Goal: Task Accomplishment & Management: Manage account settings

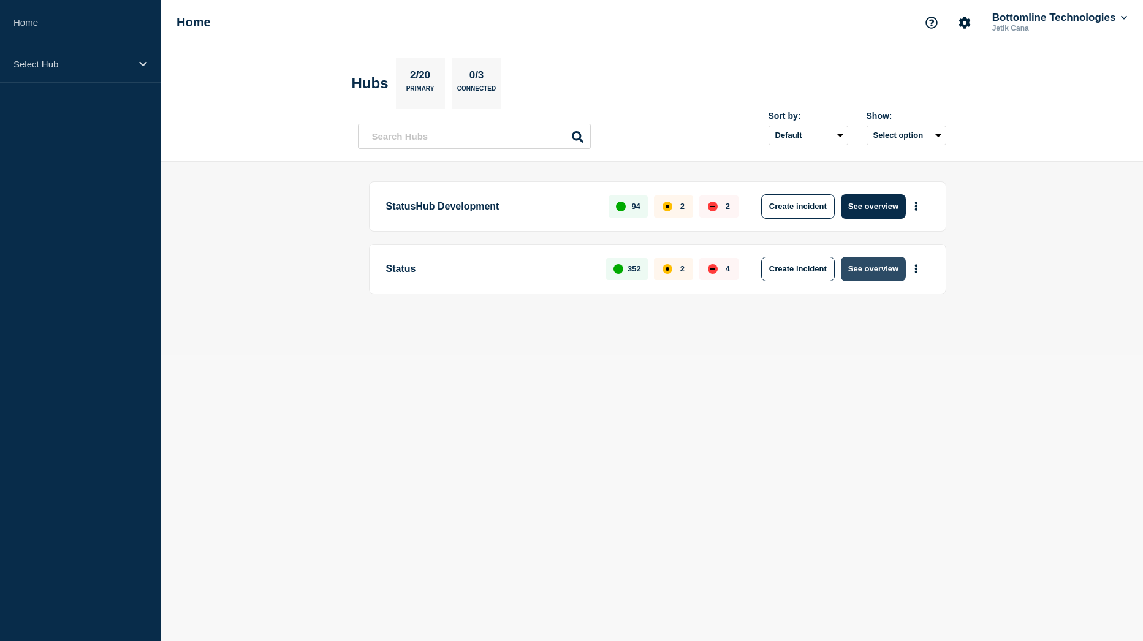
click at [886, 272] on button "See overview" at bounding box center [873, 269] width 65 height 25
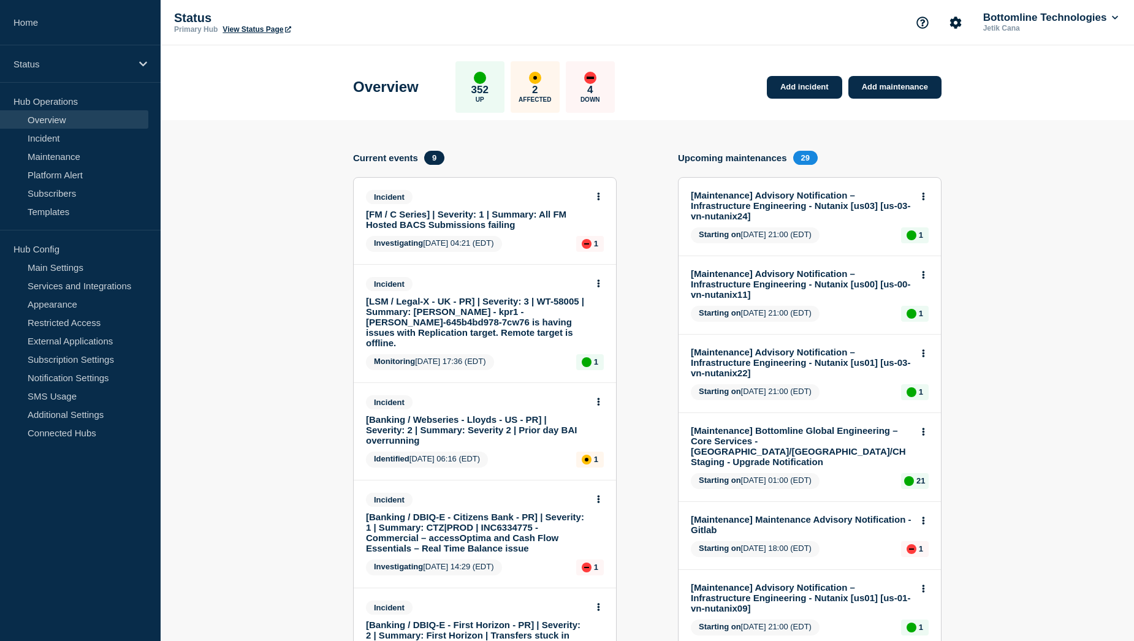
click at [451, 213] on link "[FM / C Series] | Severity: 1 | Summary: All FM Hosted BACS Submissions failing" at bounding box center [476, 219] width 221 height 21
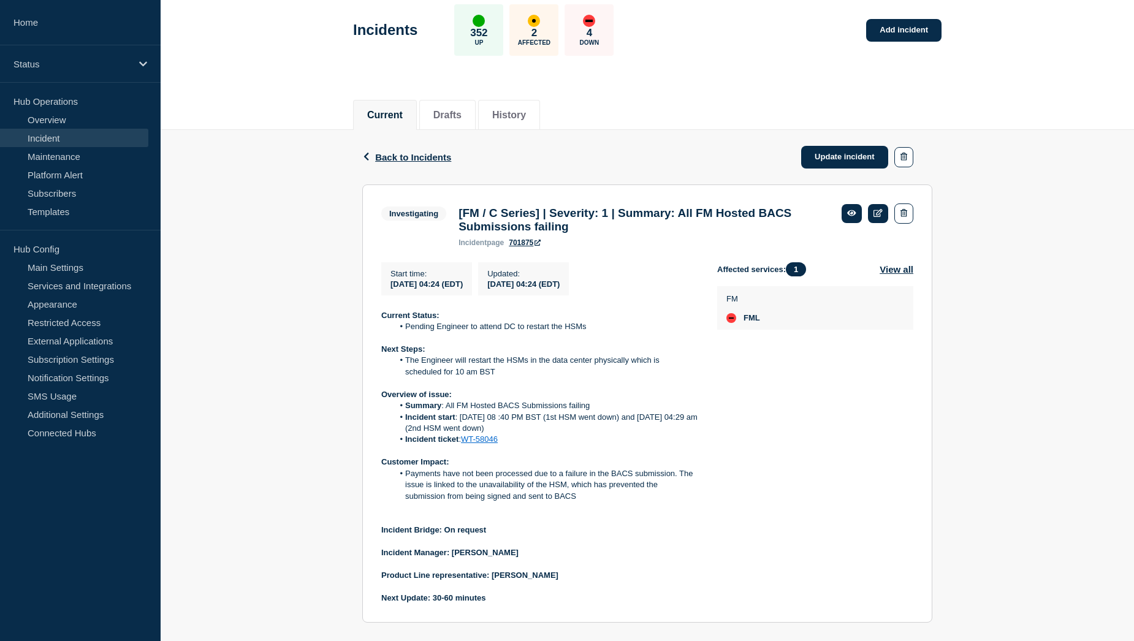
scroll to position [59, 0]
click at [846, 161] on link "Update incident" at bounding box center [844, 158] width 87 height 23
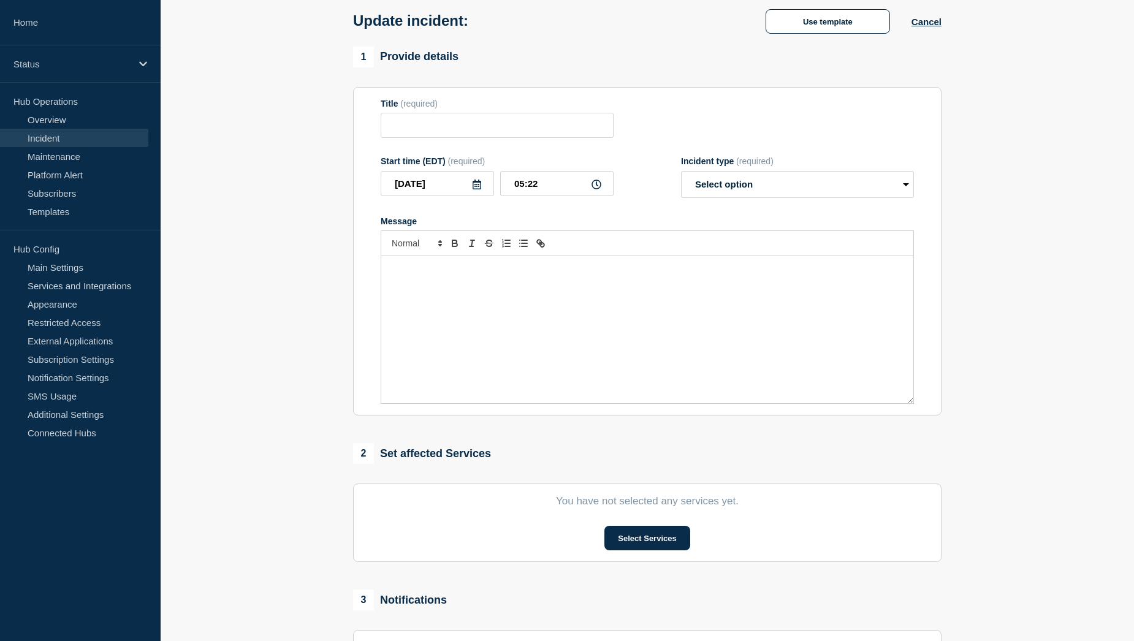
type input "[FM / C Series] | Severity: 1 | Summary: All FM Hosted BACS Submissions failing"
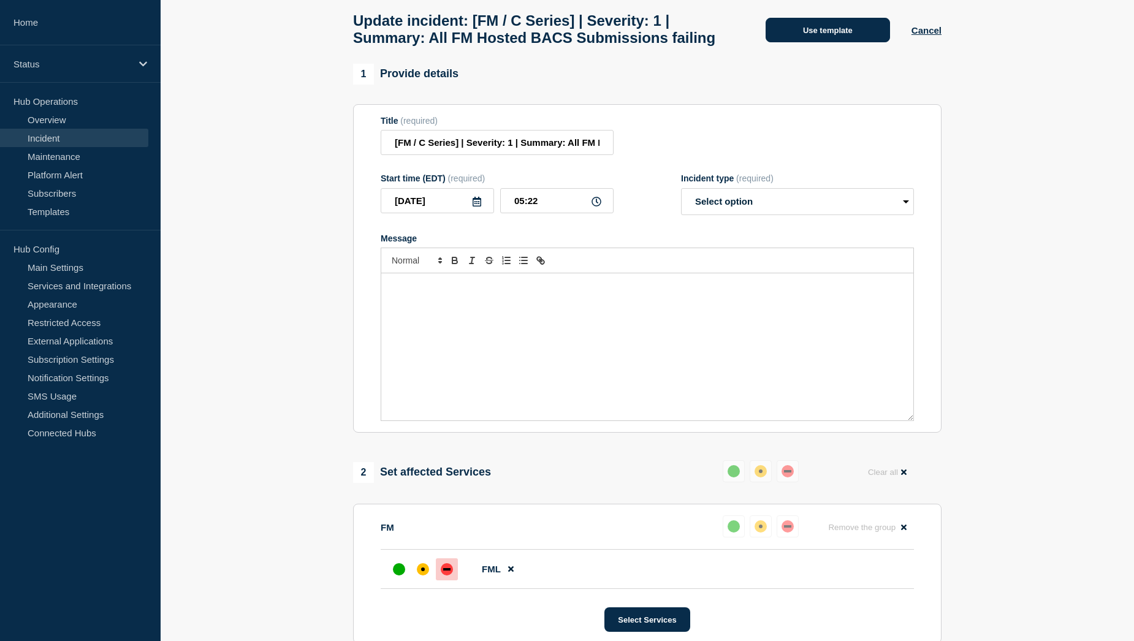
click at [828, 42] on button "Use template" at bounding box center [828, 30] width 124 height 25
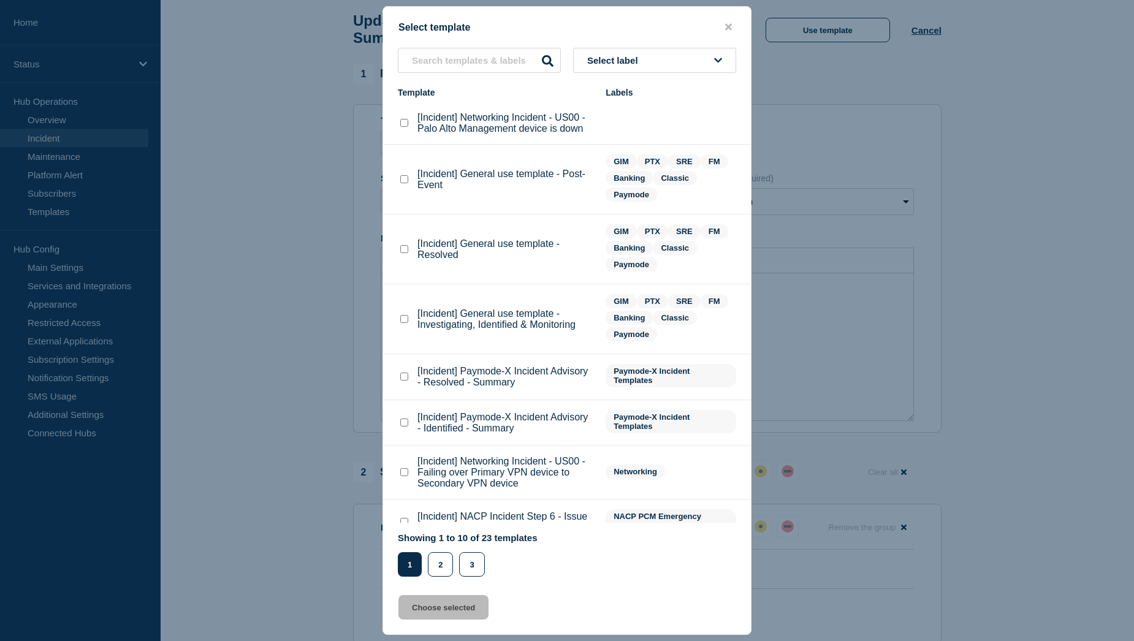
click at [404, 253] on checkbox"] "[Incident] General use template - Resolved checkbox" at bounding box center [404, 249] width 8 height 8
checkbox checkbox"] "true"
click at [469, 612] on button "Choose selected" at bounding box center [443, 607] width 90 height 25
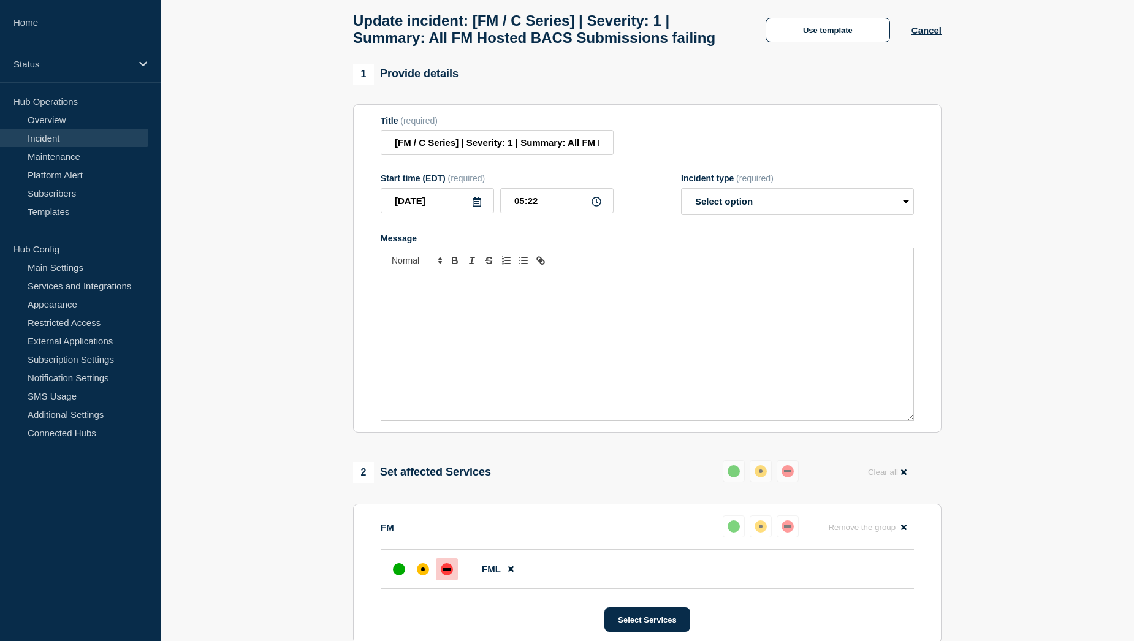
select select "resolved"
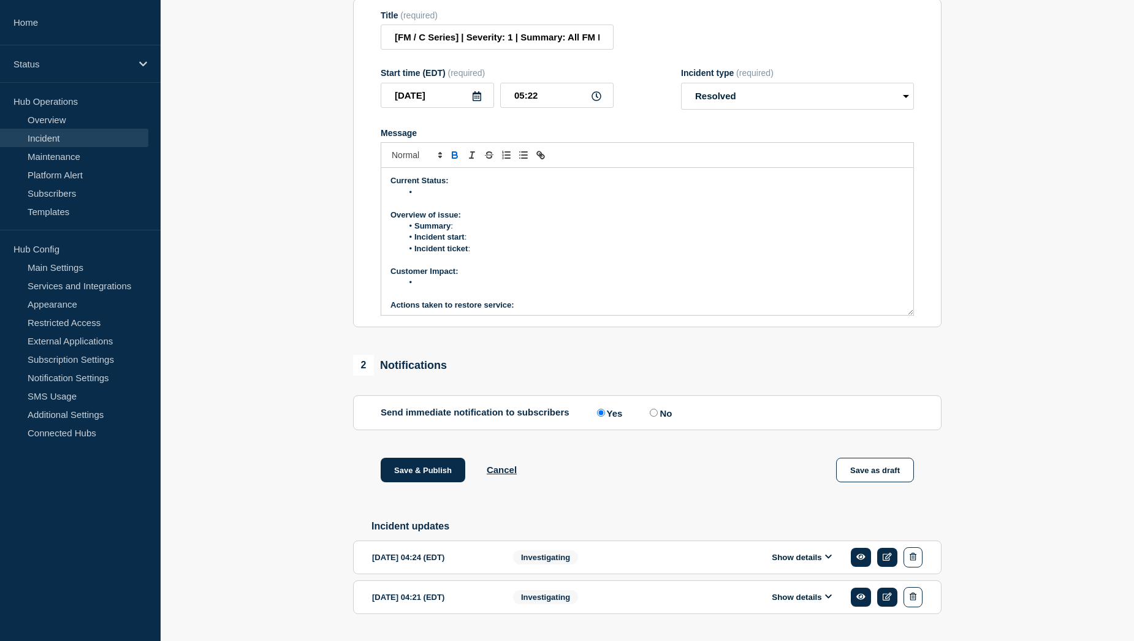
scroll to position [224, 0]
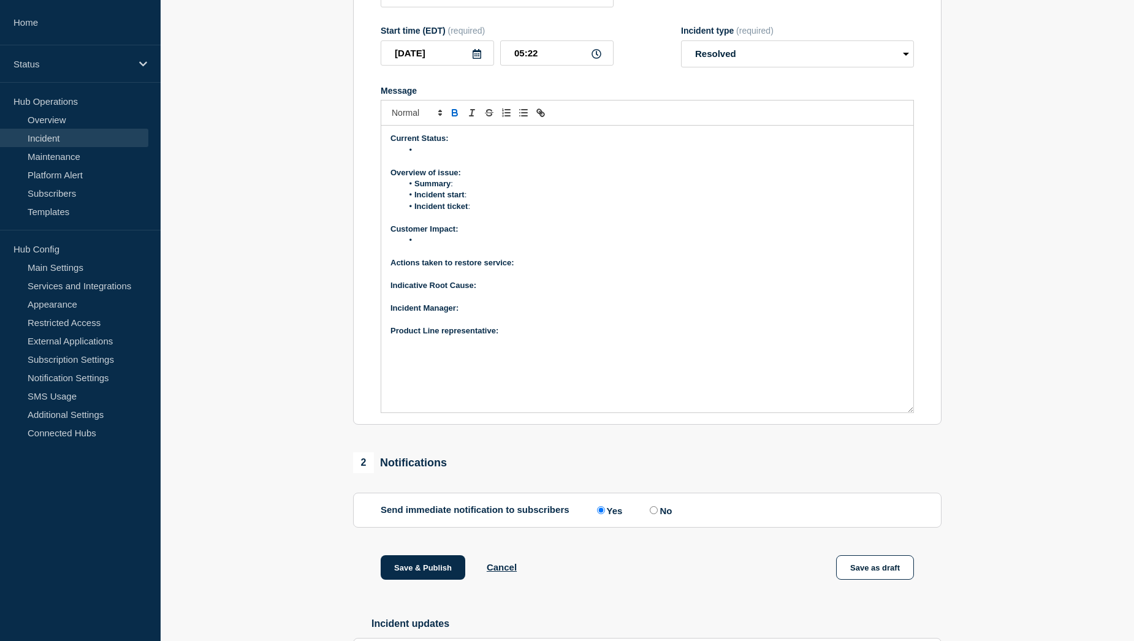
drag, startPoint x: 912, startPoint y: 279, endPoint x: 904, endPoint y: 419, distance: 140.0
click at [904, 413] on div "Current Status: Overview of issue: Summary : Incident start : Incident ticket :…" at bounding box center [647, 269] width 532 height 287
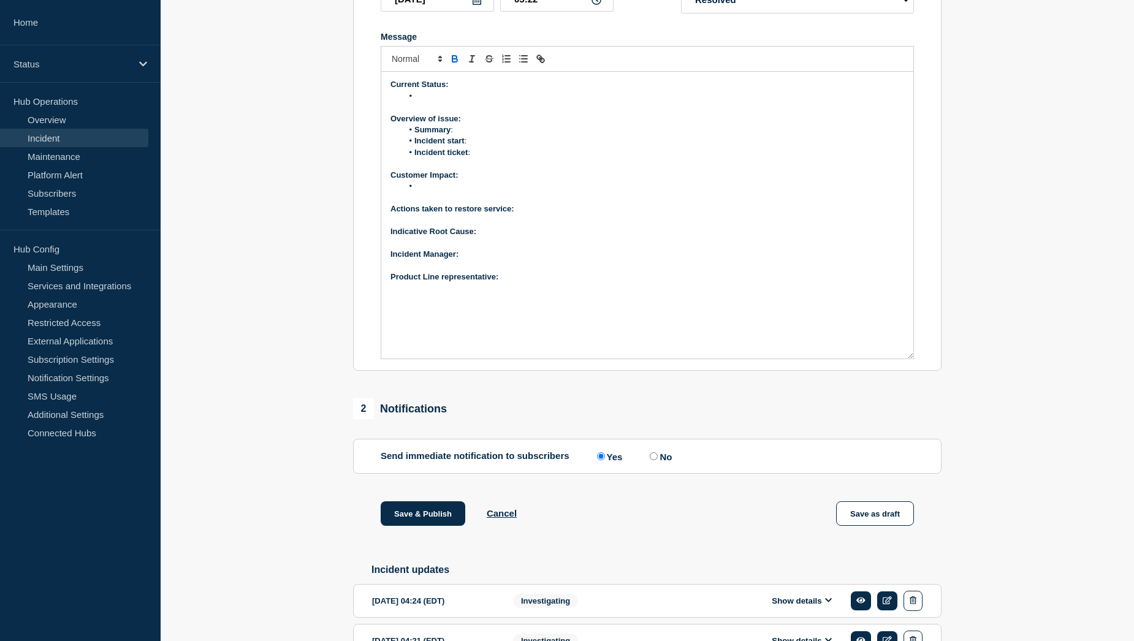
scroll to position [363, 0]
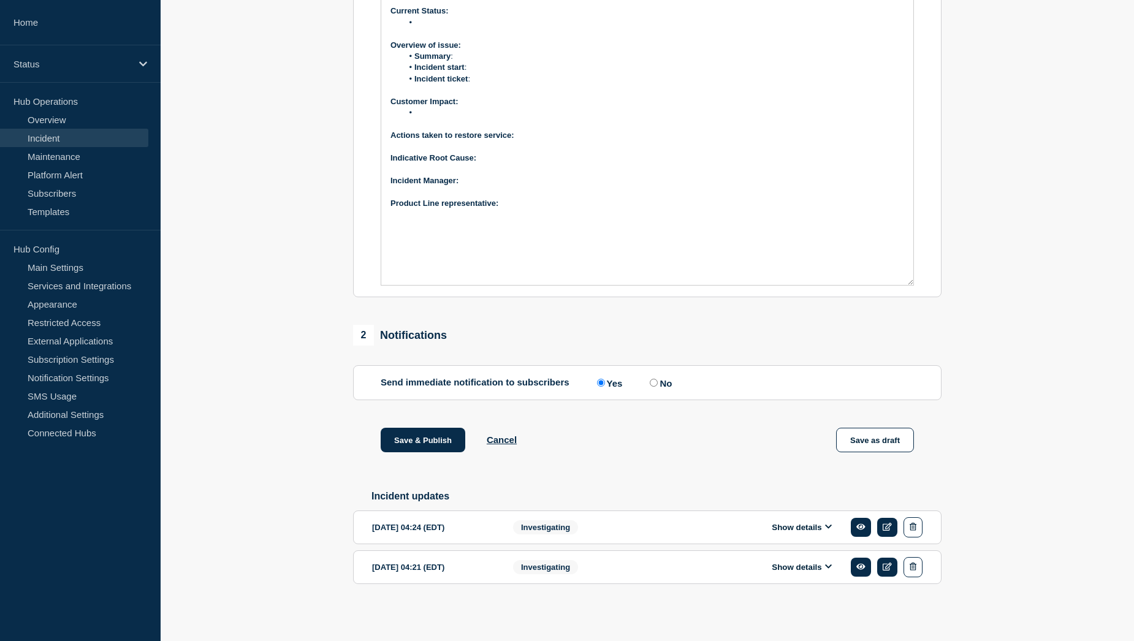
click at [808, 527] on button "Show details" at bounding box center [801, 527] width 67 height 10
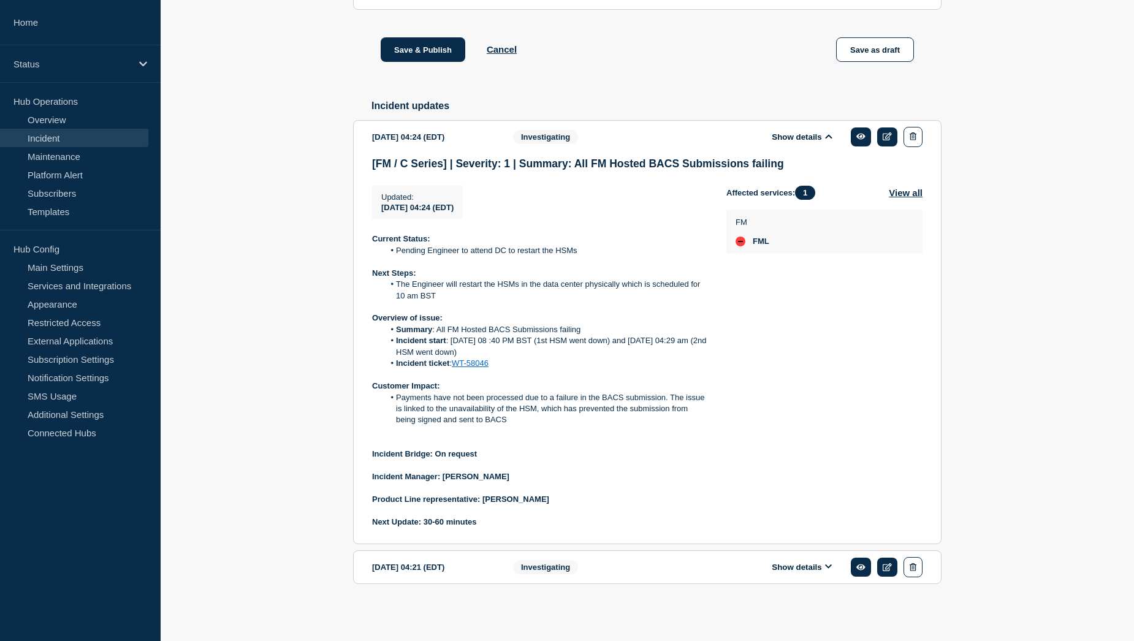
scroll to position [756, 0]
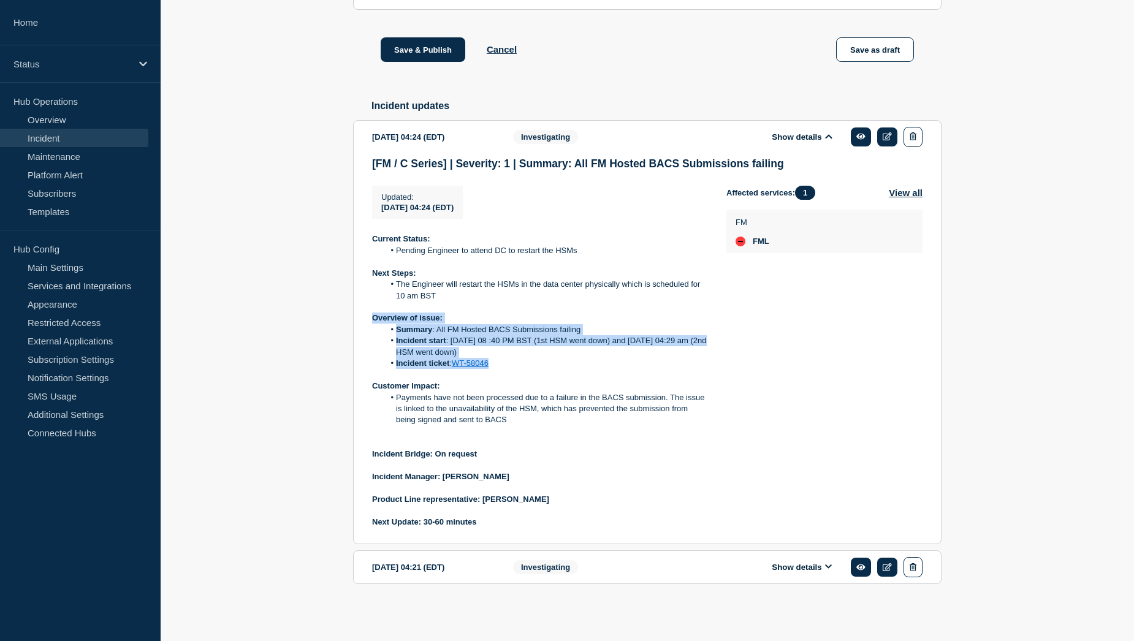
drag, startPoint x: 371, startPoint y: 316, endPoint x: 518, endPoint y: 362, distance: 154.3
click at [518, 362] on section "[DATE] 04:24 (EDT) Show details Investigating [FM / C Series] | Severity: 1 | S…" at bounding box center [647, 332] width 588 height 424
copy div "Overview of issue: Summary : All FM Hosted BACS Submissions failing Incident st…"
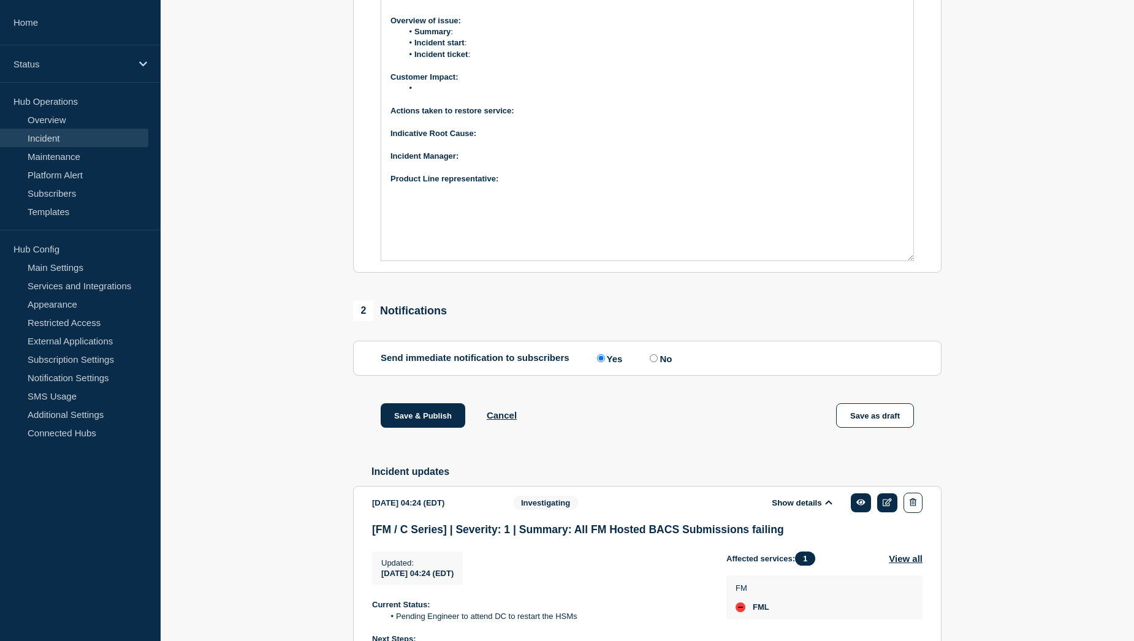
scroll to position [265, 0]
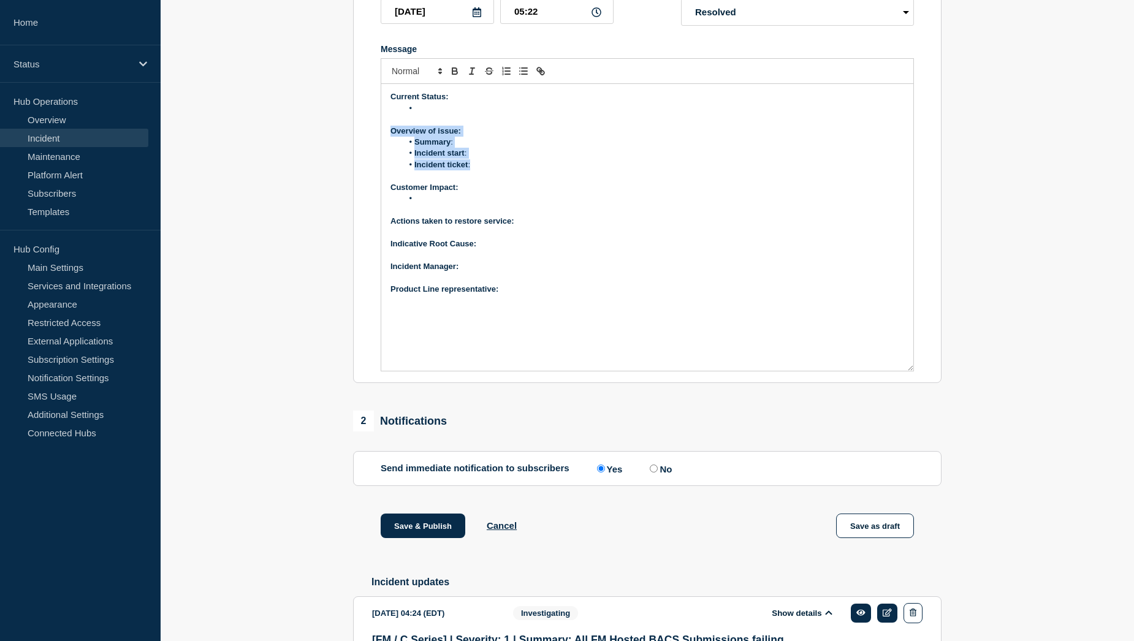
drag, startPoint x: 390, startPoint y: 140, endPoint x: 479, endPoint y: 174, distance: 95.3
click at [479, 174] on div "Current Status: Overview of issue: Summary : Incident start : Incident ticket :…" at bounding box center [647, 227] width 532 height 287
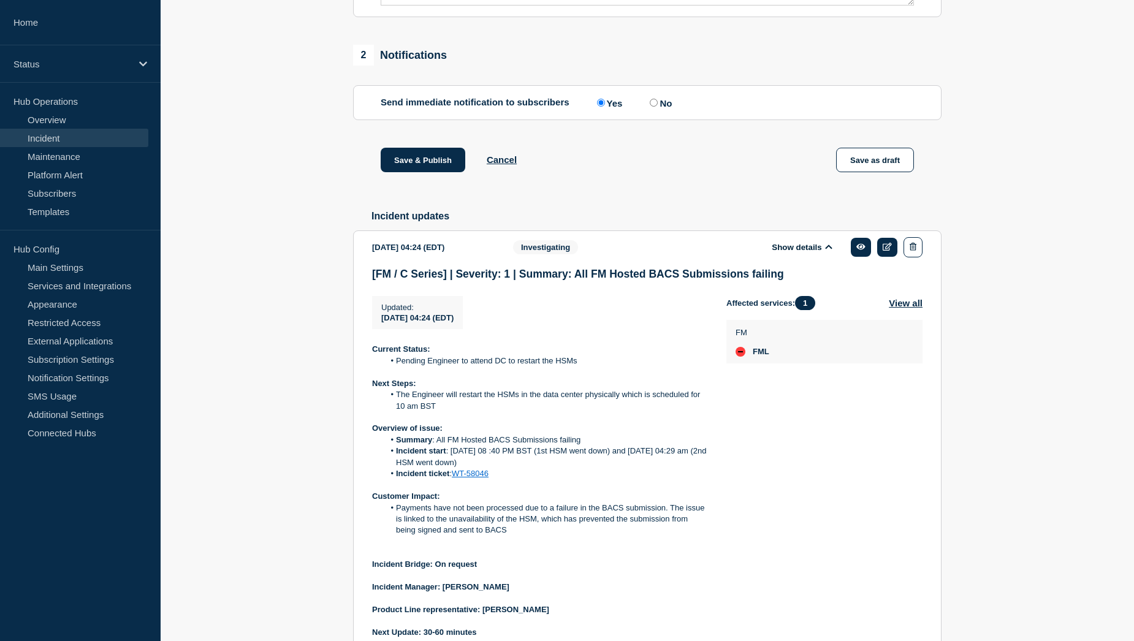
scroll to position [633, 0]
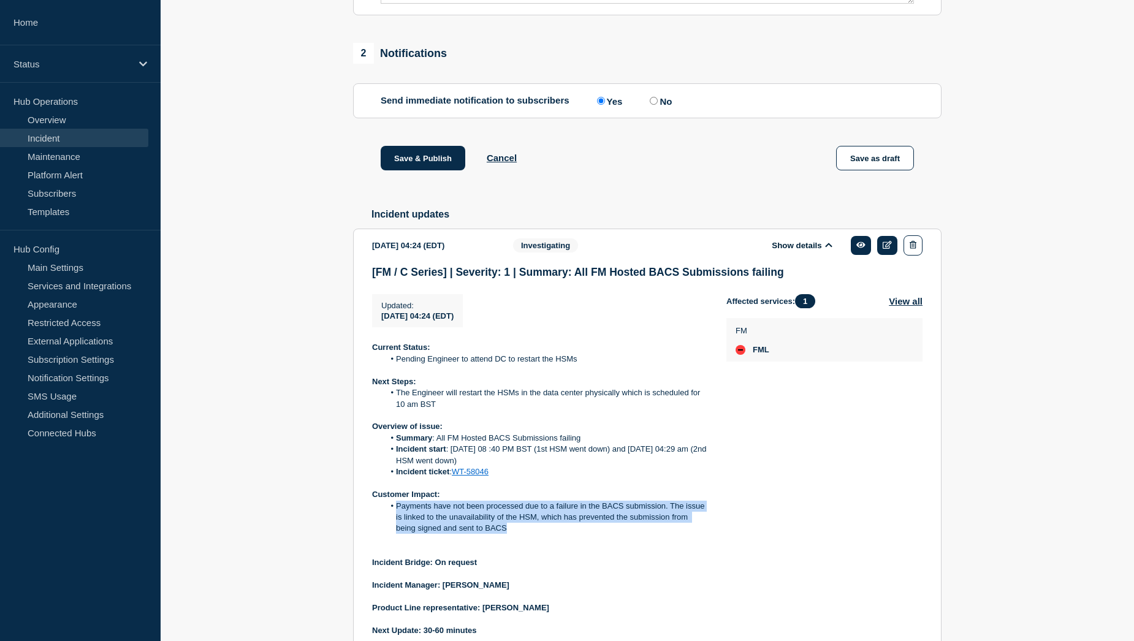
drag, startPoint x: 395, startPoint y: 520, endPoint x: 518, endPoint y: 540, distance: 124.2
click at [518, 534] on li "Payments have not been processed due to a failure in the BACS submission. The i…" at bounding box center [545, 518] width 323 height 34
copy li "Payments have not been processed due to a failure in the BACS submission. The i…"
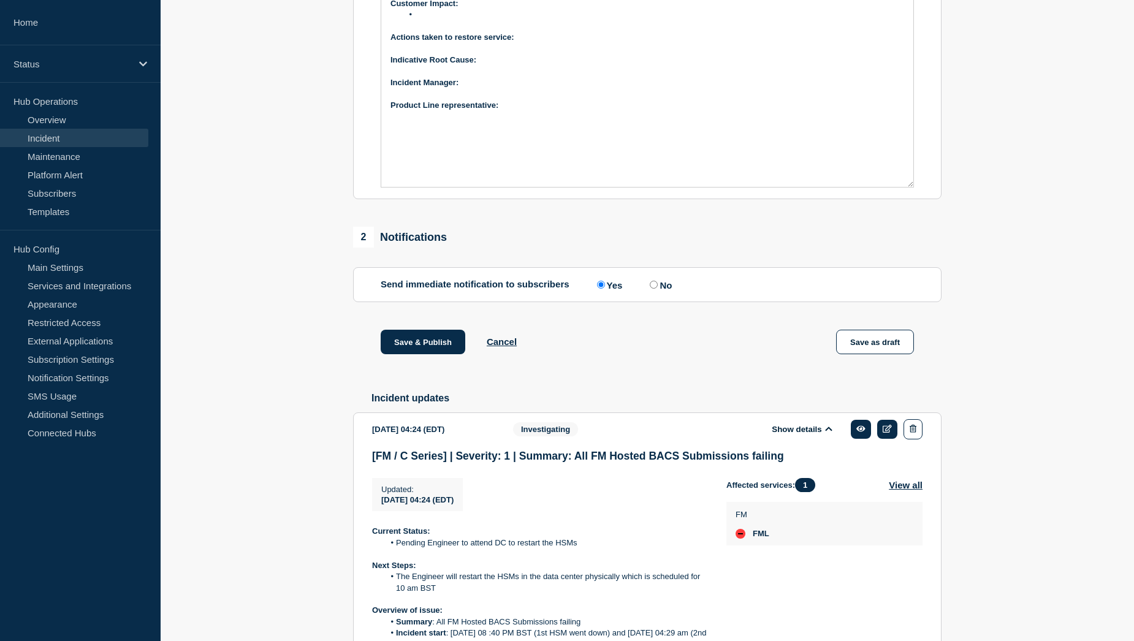
scroll to position [388, 0]
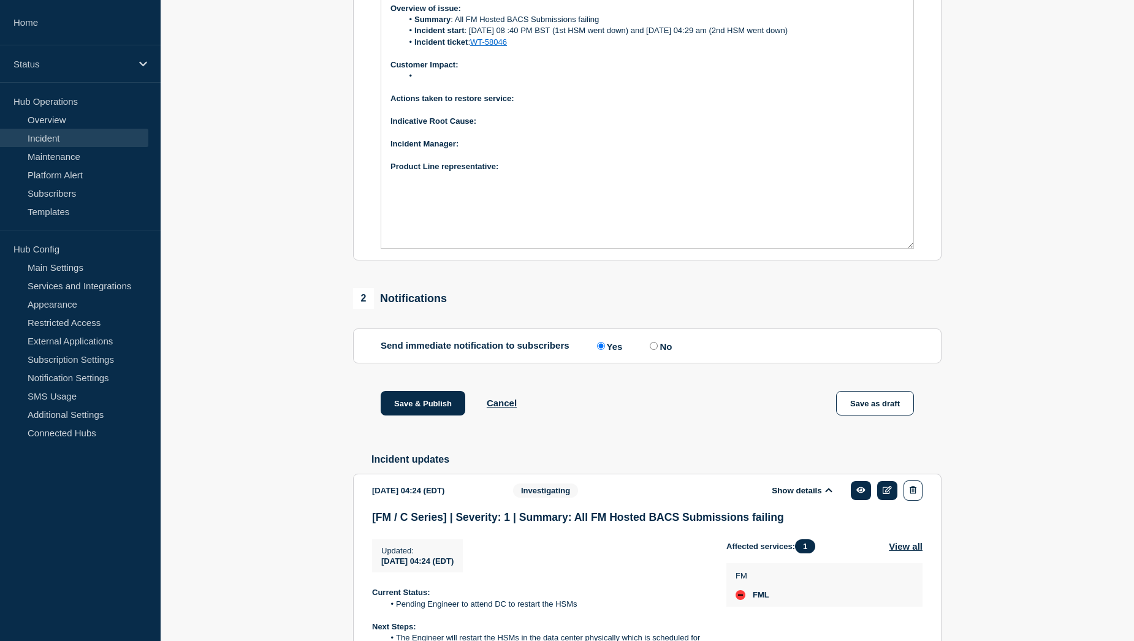
click at [443, 82] on li "Message" at bounding box center [654, 75] width 502 height 11
paste div "Message"
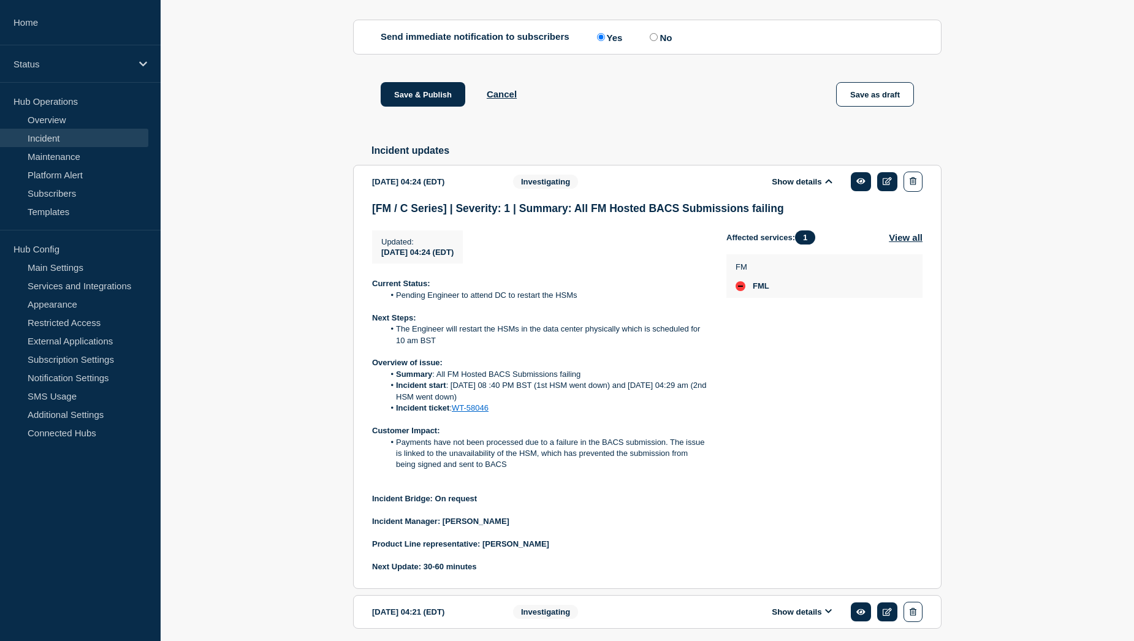
scroll to position [756, 0]
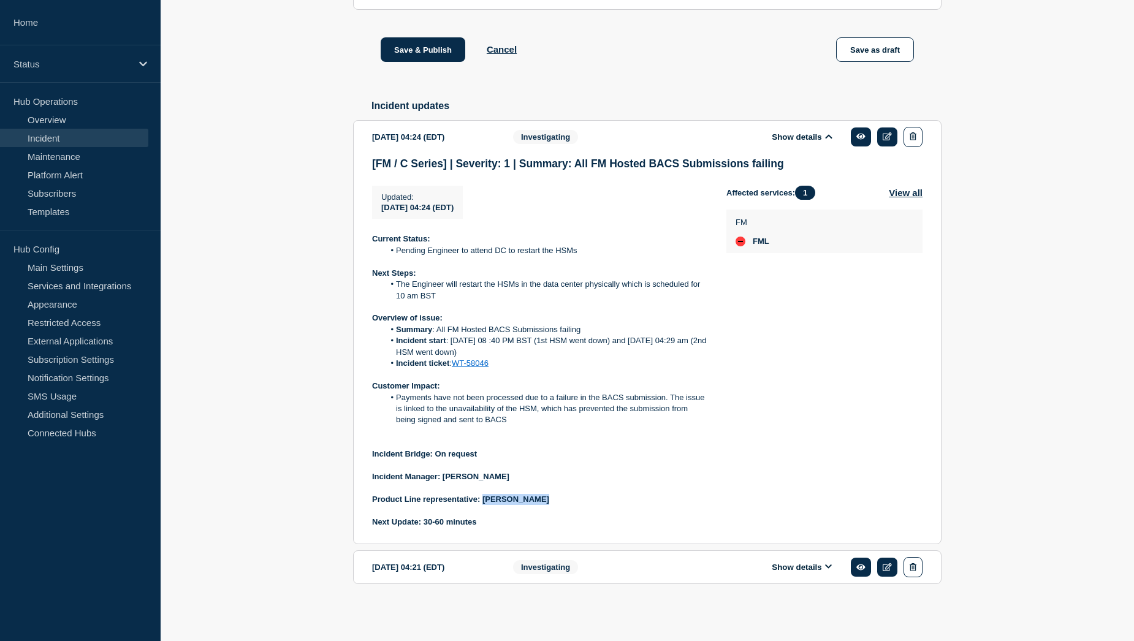
drag, startPoint x: 483, startPoint y: 498, endPoint x: 540, endPoint y: 503, distance: 57.2
click at [540, 503] on p "Product Line representative: [PERSON_NAME]" at bounding box center [539, 499] width 335 height 11
copy strong "[PERSON_NAME]"
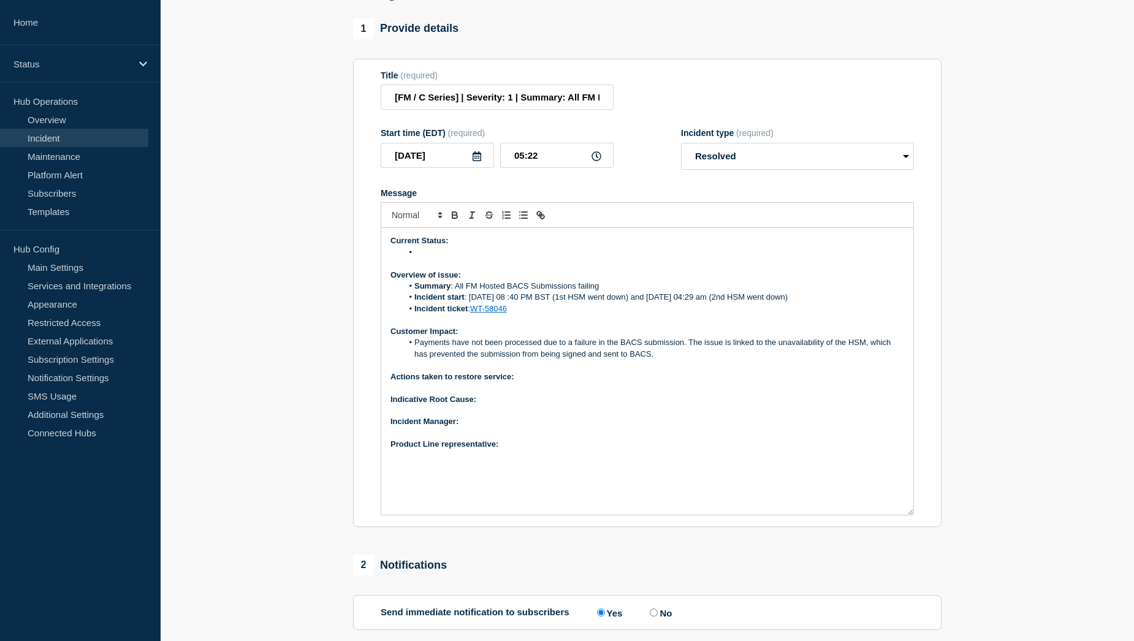
scroll to position [123, 0]
click at [527, 449] on p "Product Line representative:" at bounding box center [647, 443] width 514 height 11
drag, startPoint x: 564, startPoint y: 452, endPoint x: 503, endPoint y: 451, distance: 61.3
click at [503, 449] on p "Product Line representative: [PERSON_NAME]" at bounding box center [647, 443] width 514 height 11
click at [484, 426] on p "﻿Incident Manager:" at bounding box center [647, 420] width 514 height 11
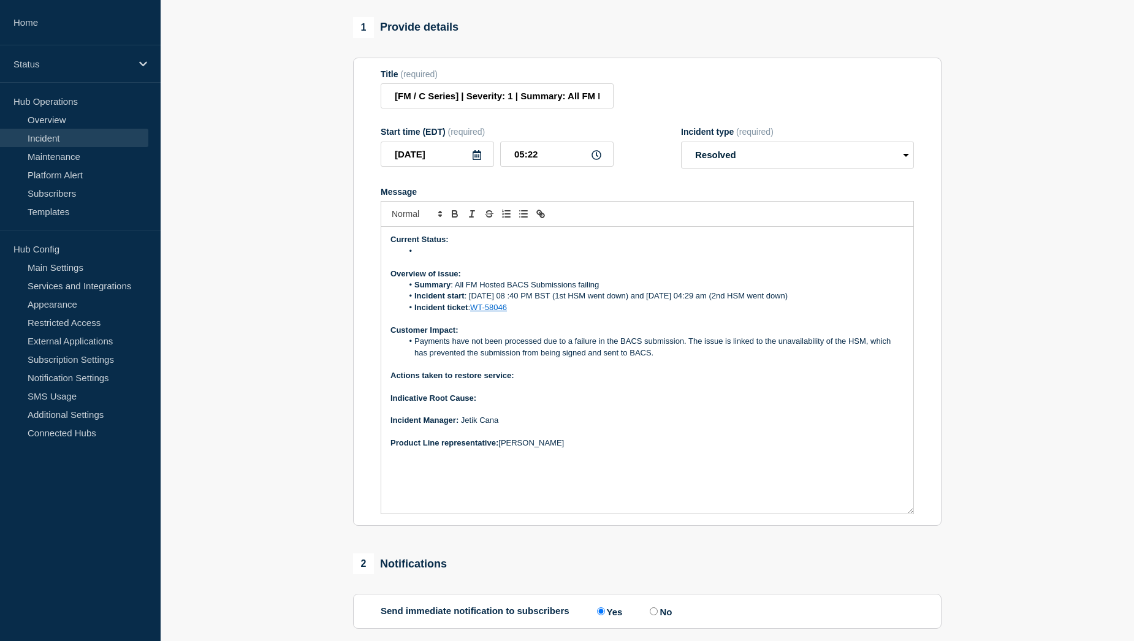
click at [507, 404] on p "Indicative Root Cause:" at bounding box center [647, 398] width 514 height 11
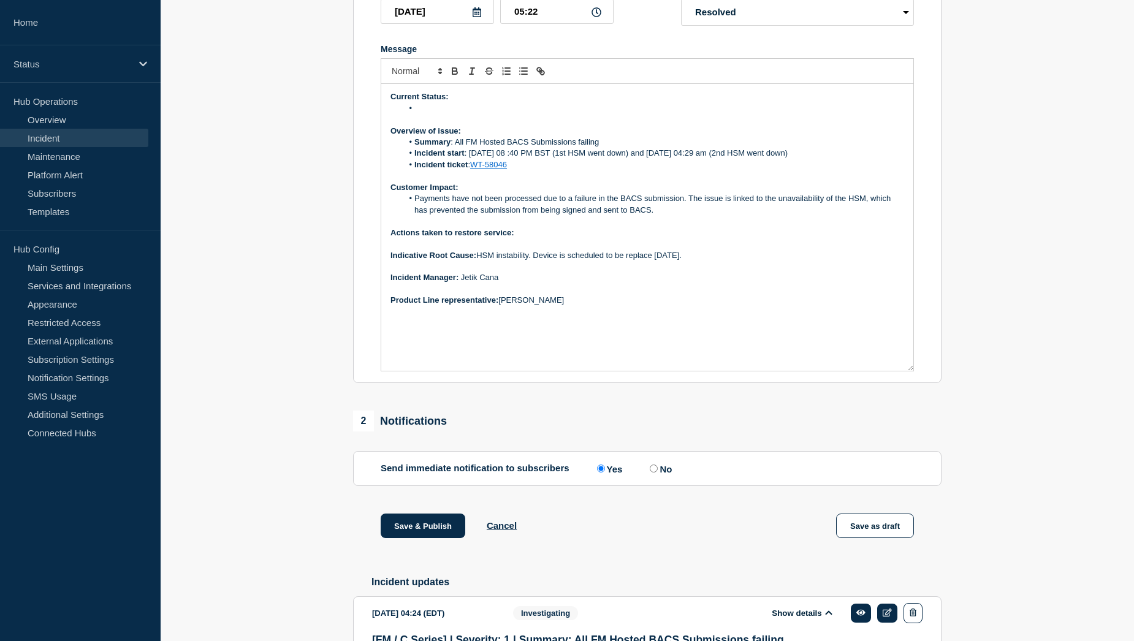
scroll to position [143, 0]
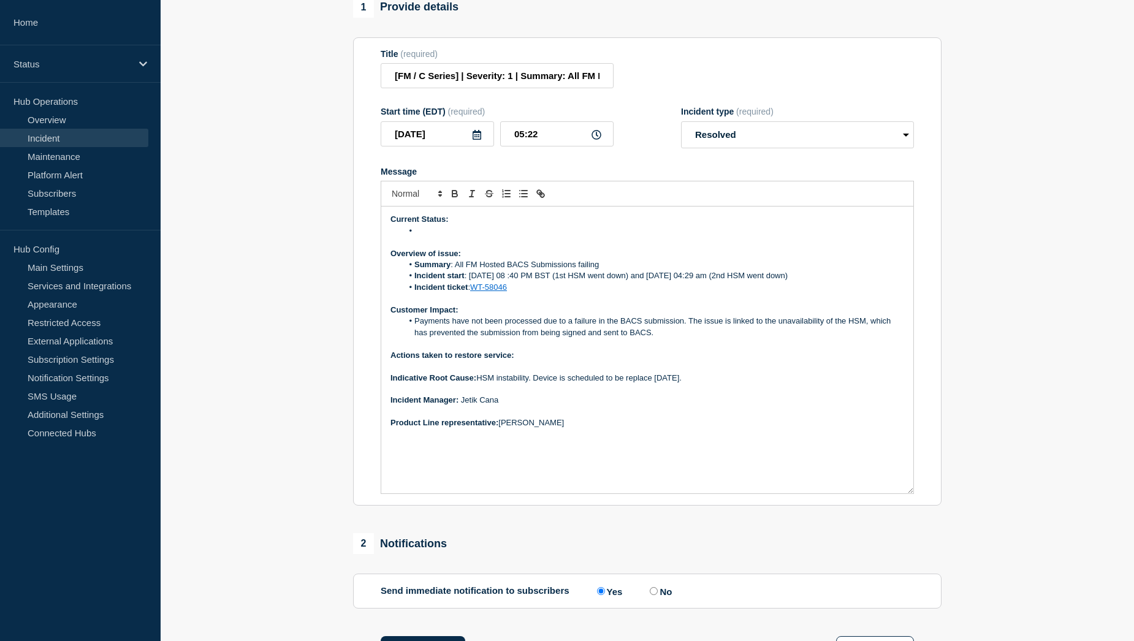
click at [453, 237] on li "Message" at bounding box center [654, 231] width 502 height 11
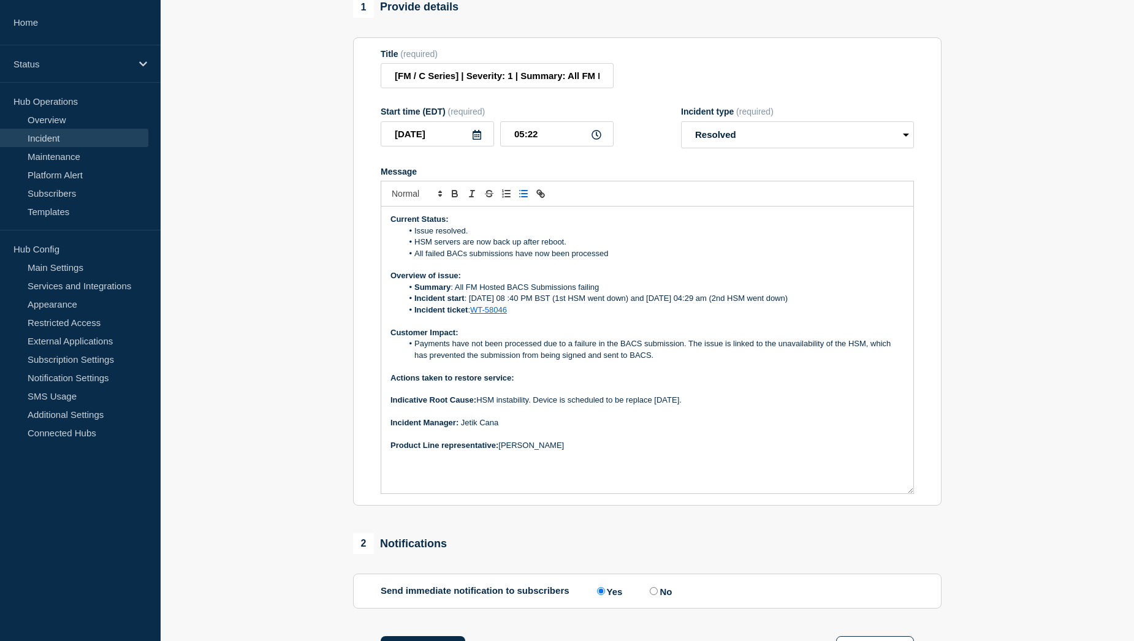
click at [540, 384] on p "Actions taken to restore service:" at bounding box center [647, 378] width 514 height 11
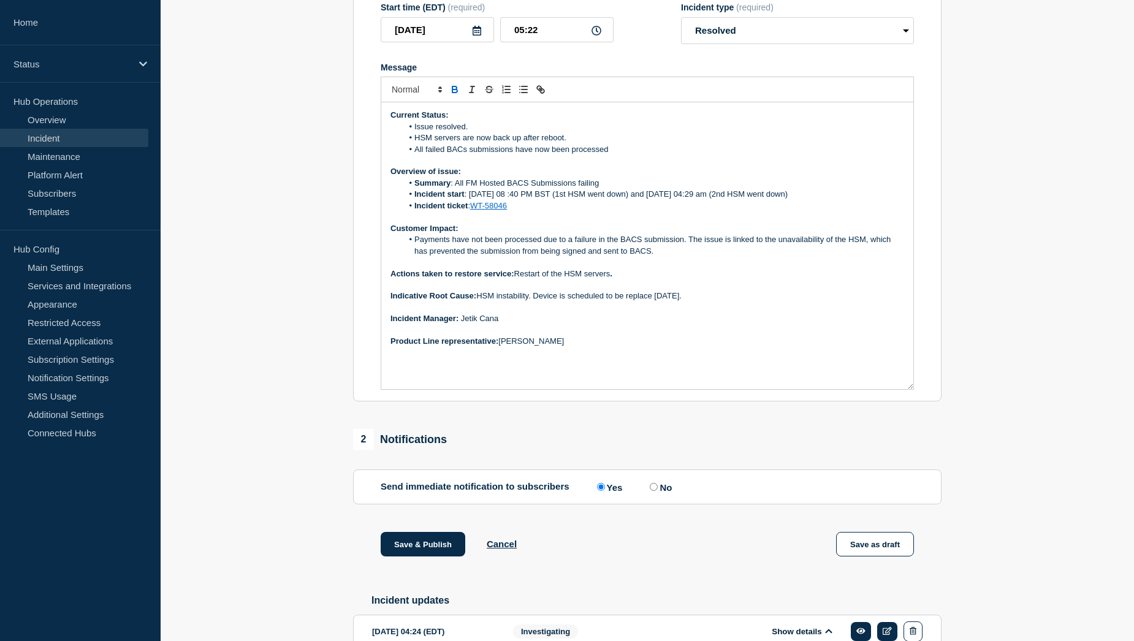
scroll to position [265, 0]
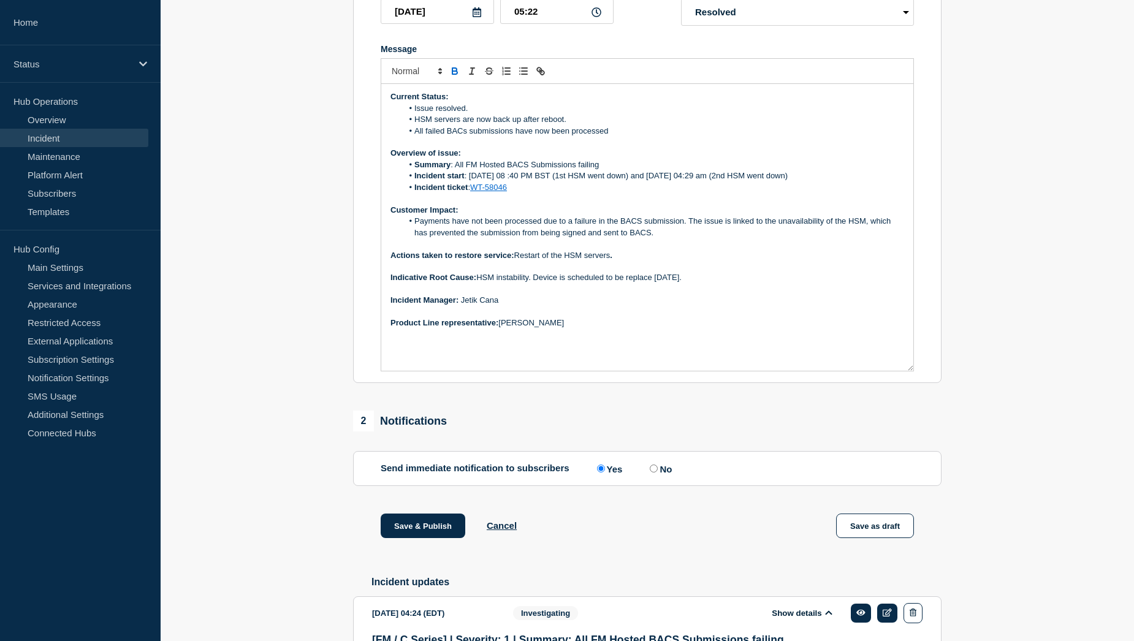
drag, startPoint x: 394, startPoint y: 538, endPoint x: 331, endPoint y: 547, distance: 63.7
click at [331, 547] on section "1 Provide details Title (required) [FM / C Series] | Severity: 1 | Summary: All…" at bounding box center [647, 486] width 973 height 1225
drag, startPoint x: 419, startPoint y: 539, endPoint x: 219, endPoint y: 484, distance: 207.9
click at [219, 484] on section "1 Provide details Title (required) [FM / C Series] | Severity: 1 | Summary: All…" at bounding box center [647, 486] width 973 height 1225
click at [421, 538] on button "Save & Publish" at bounding box center [423, 526] width 85 height 25
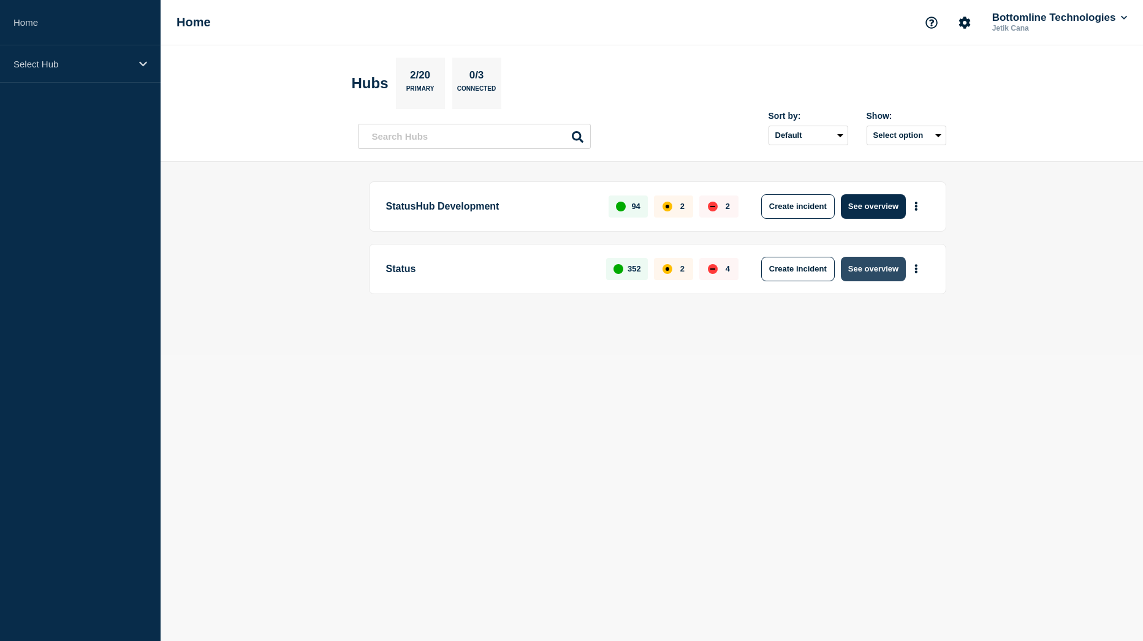
click at [875, 279] on button "See overview" at bounding box center [873, 269] width 65 height 25
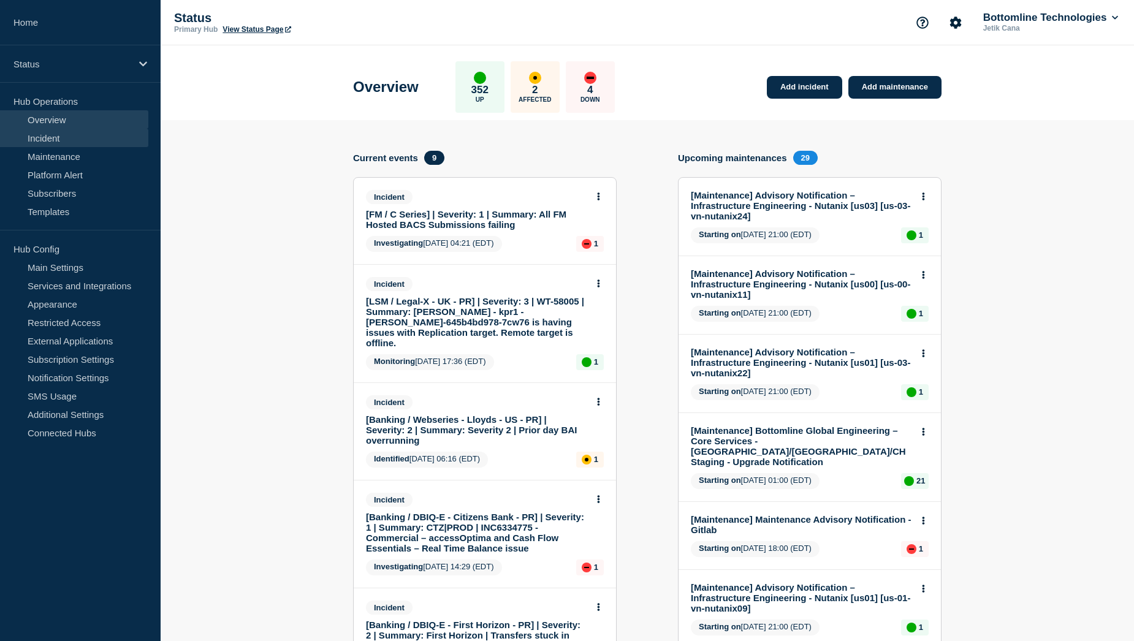
click at [58, 137] on link "Incident" at bounding box center [74, 138] width 148 height 18
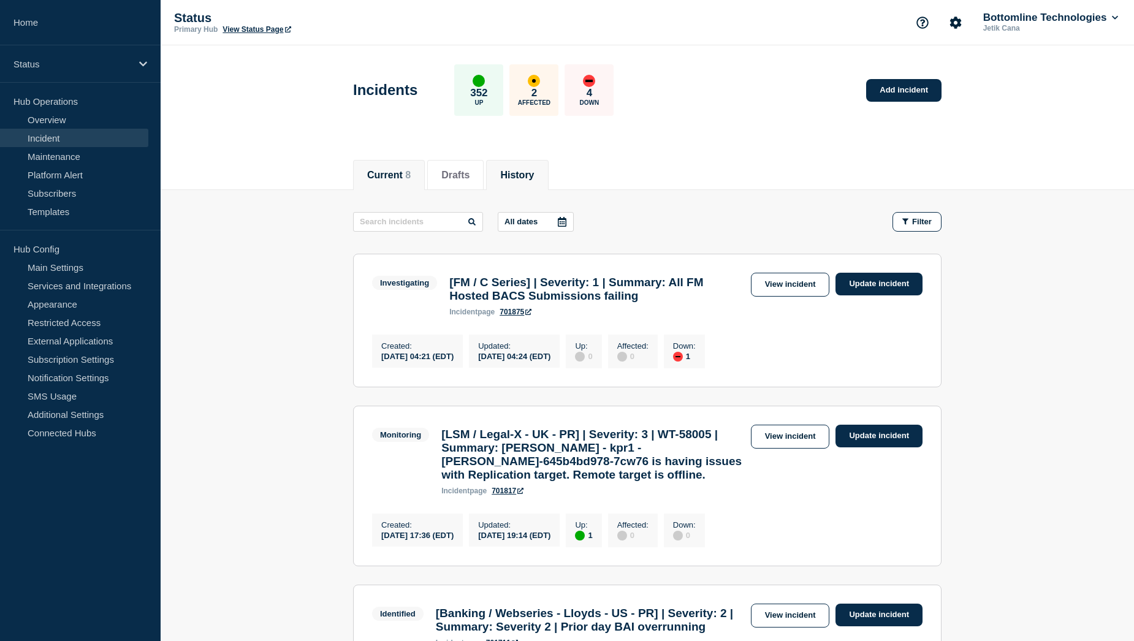
click at [520, 171] on button "History" at bounding box center [517, 175] width 34 height 11
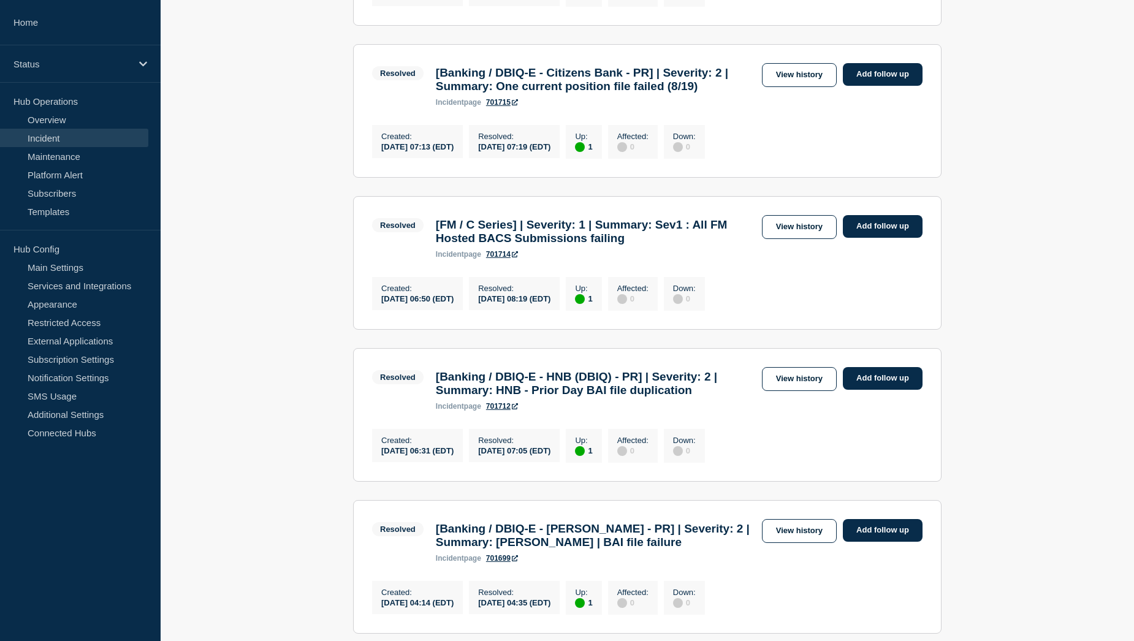
scroll to position [981, 0]
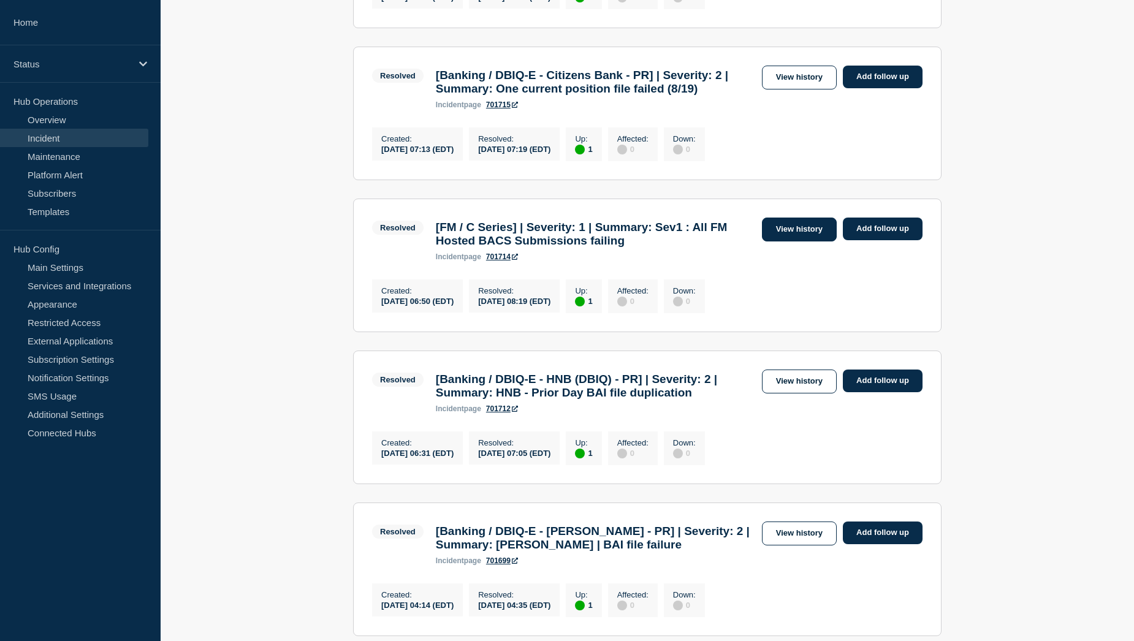
click at [794, 242] on link "View history" at bounding box center [799, 230] width 75 height 24
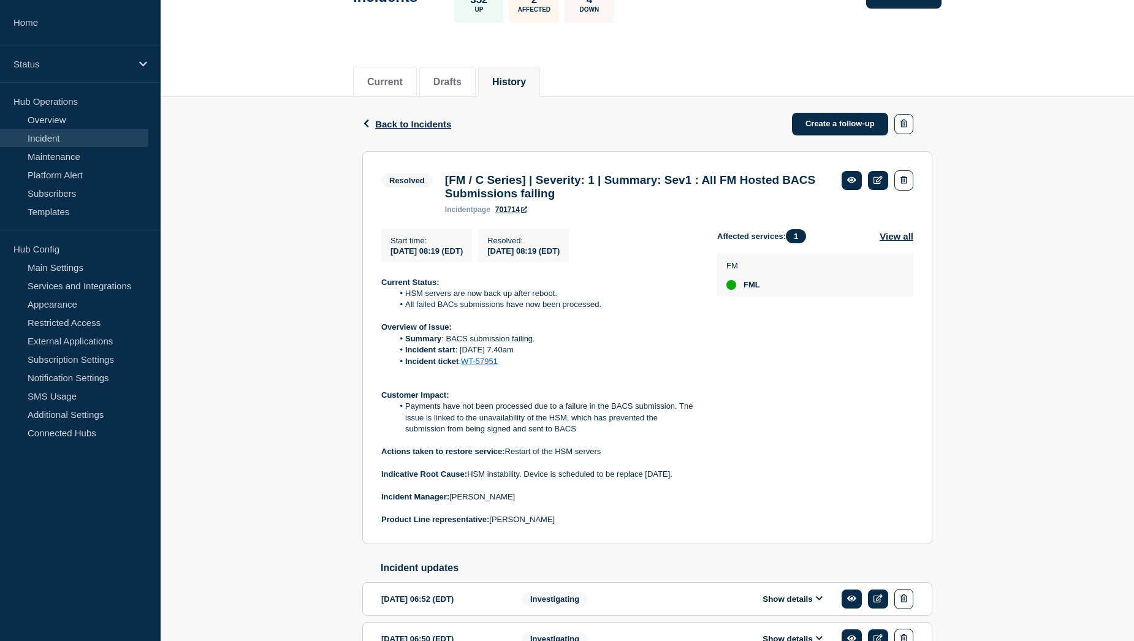
scroll to position [123, 0]
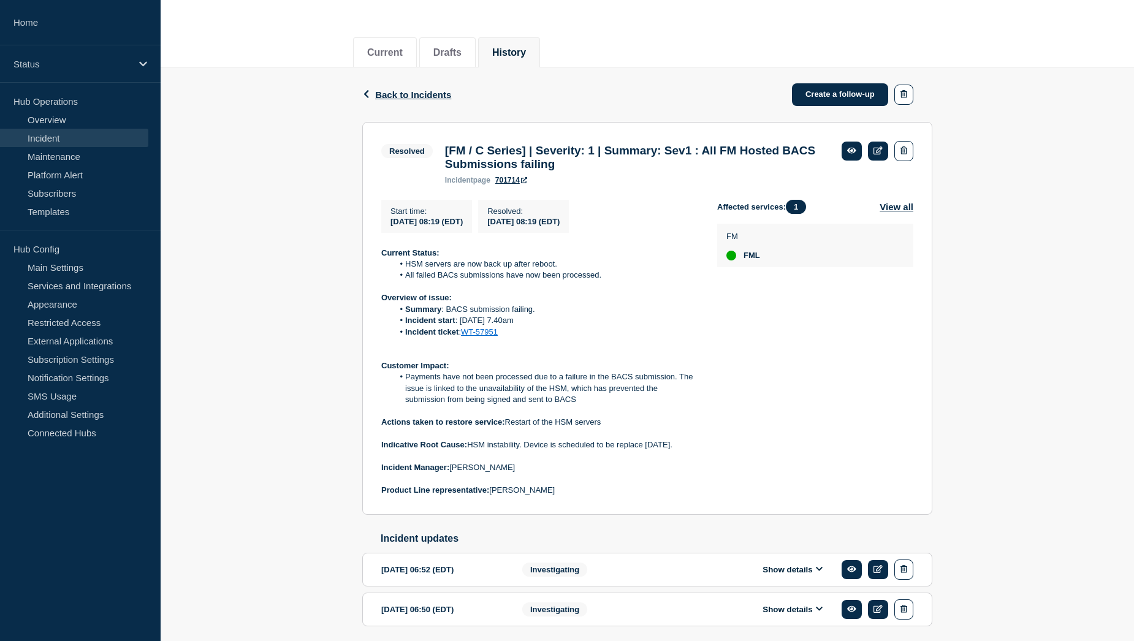
drag, startPoint x: 469, startPoint y: 451, endPoint x: 477, endPoint y: 459, distance: 12.1
click at [477, 451] on p "Indicative Root Cause: HSM instability. Device is scheduled to be replace withi…" at bounding box center [539, 444] width 316 height 11
copy p "HSM instability. Device is scheduled to be replace [DATE]."
drag, startPoint x: 406, startPoint y: 274, endPoint x: 598, endPoint y: 289, distance: 193.0
click at [598, 281] on ol "HSM servers are now back up after reboot. All failed BACs submissions have now …" at bounding box center [539, 270] width 316 height 23
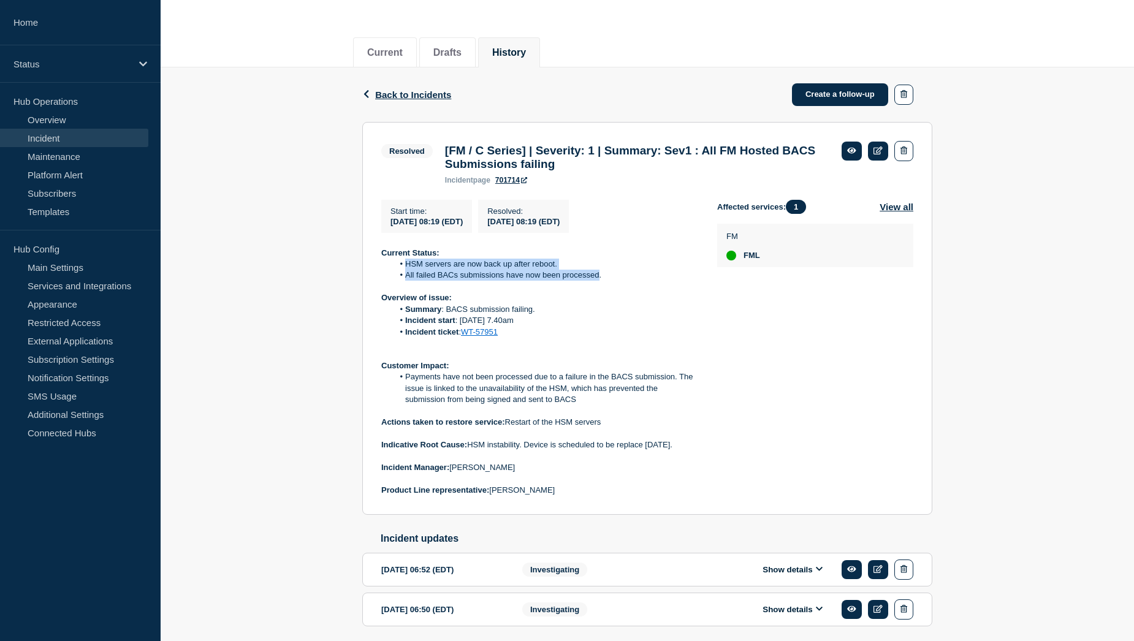
copy ol "HSM servers are now back up after reboot. All failed BACs submissions have now …"
drag, startPoint x: 508, startPoint y: 430, endPoint x: 607, endPoint y: 428, distance: 99.3
click at [607, 428] on p "Actions taken to restore service: Restart of the HSM servers" at bounding box center [539, 422] width 316 height 11
copy p "Restart of the HSM servers"
